Goal: Task Accomplishment & Management: Manage account settings

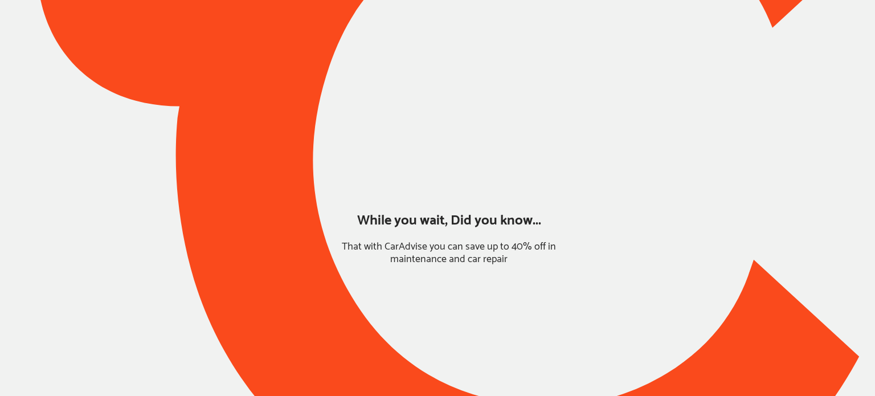
type input "*****"
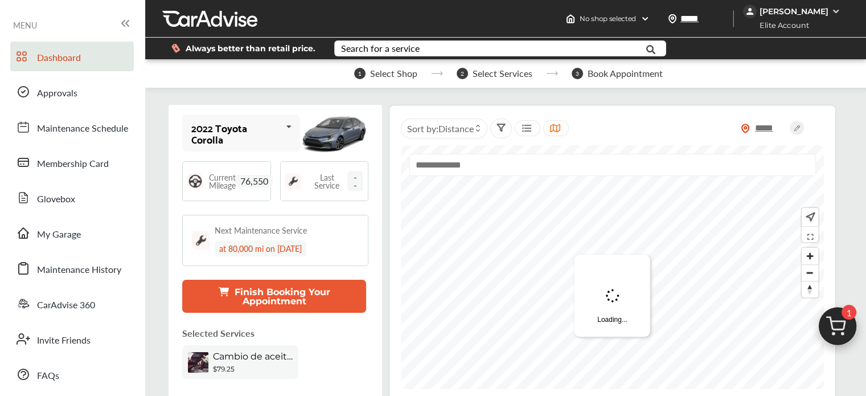
click at [815, 13] on div "[PERSON_NAME]" at bounding box center [794, 11] width 69 height 10
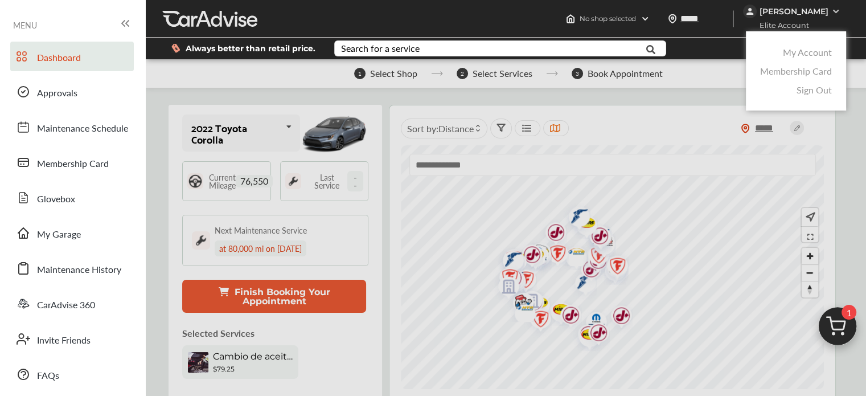
click at [788, 55] on link "My Account" at bounding box center [807, 52] width 49 height 13
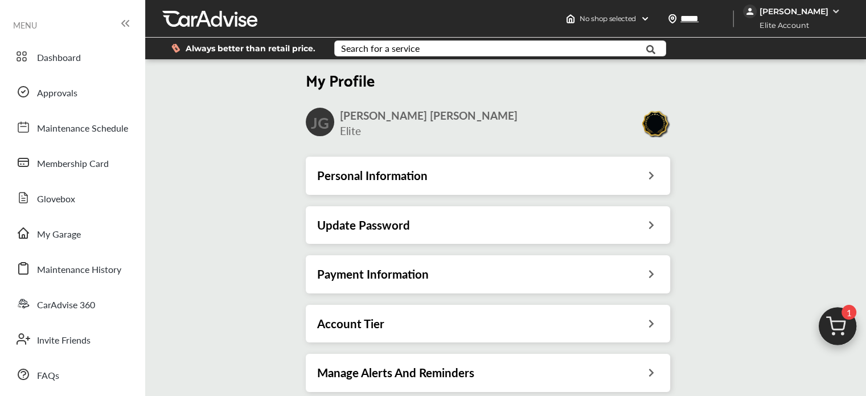
click at [417, 326] on div "Account Tier" at bounding box center [488, 323] width 342 height 15
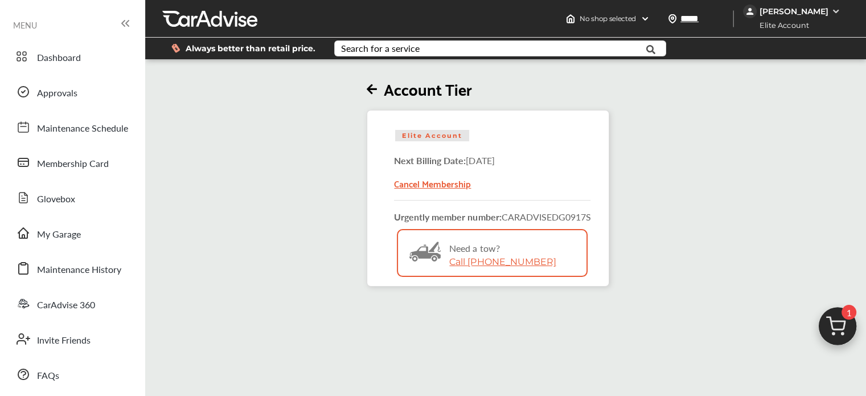
click at [494, 257] on link "Call [PHONE_NUMBER]" at bounding box center [502, 261] width 106 height 11
drag, startPoint x: 594, startPoint y: 215, endPoint x: 505, endPoint y: 215, distance: 89.4
click at [505, 215] on div "Elite Account Next Billing Date: [DATE] Cancel Membership Urgently member numbe…" at bounding box center [488, 198] width 243 height 177
click at [610, 317] on div "Account Tier Elite Account Next Billing Date: [DATE] Cancel Membership Urgently…" at bounding box center [484, 259] width 684 height 396
